Goal: Information Seeking & Learning: Learn about a topic

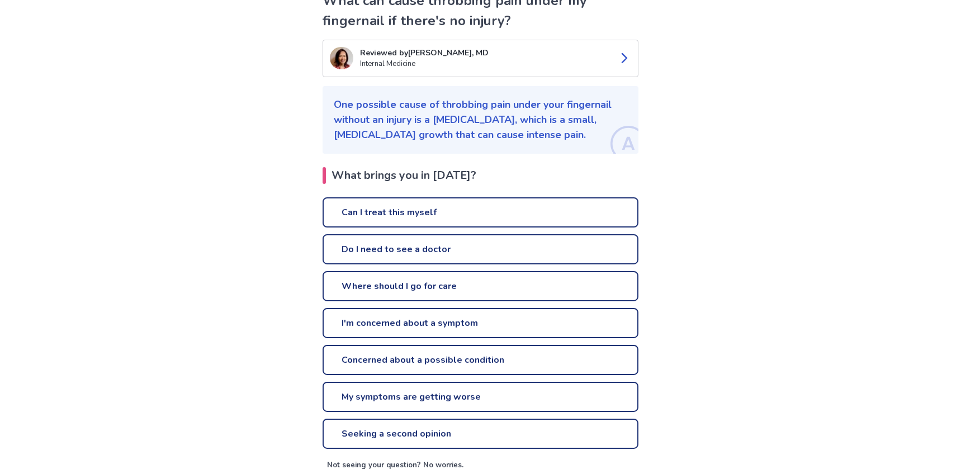
scroll to position [127, 0]
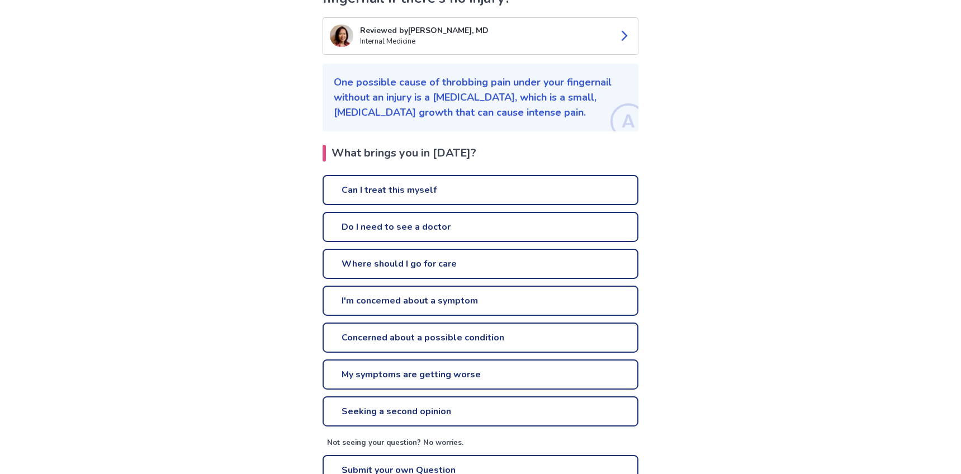
click at [455, 198] on link "Can I treat this myself" at bounding box center [481, 190] width 316 height 30
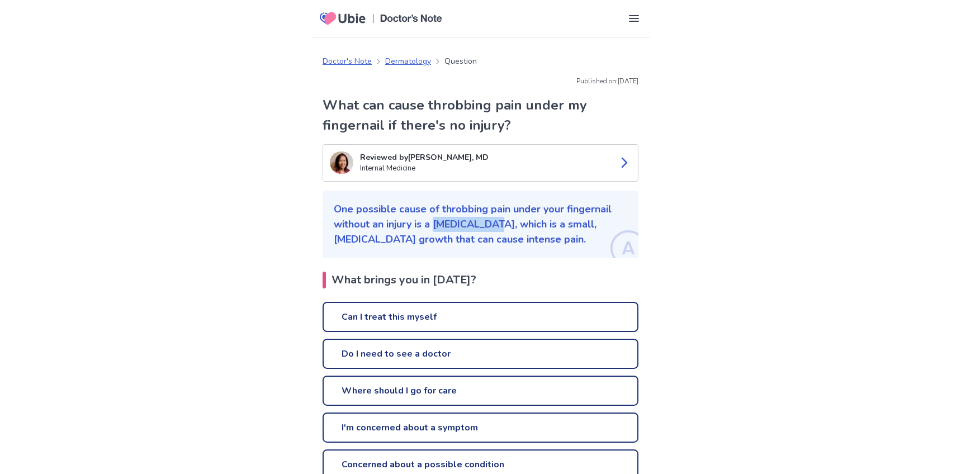
drag, startPoint x: 436, startPoint y: 224, endPoint x: 500, endPoint y: 223, distance: 64.3
click at [500, 223] on p "One possible cause of throbbing pain under your fingernail without an injury is…" at bounding box center [481, 224] width 294 height 45
drag, startPoint x: 500, startPoint y: 223, endPoint x: 475, endPoint y: 221, distance: 24.7
copy p "[MEDICAL_DATA]"
